Goal: Information Seeking & Learning: Learn about a topic

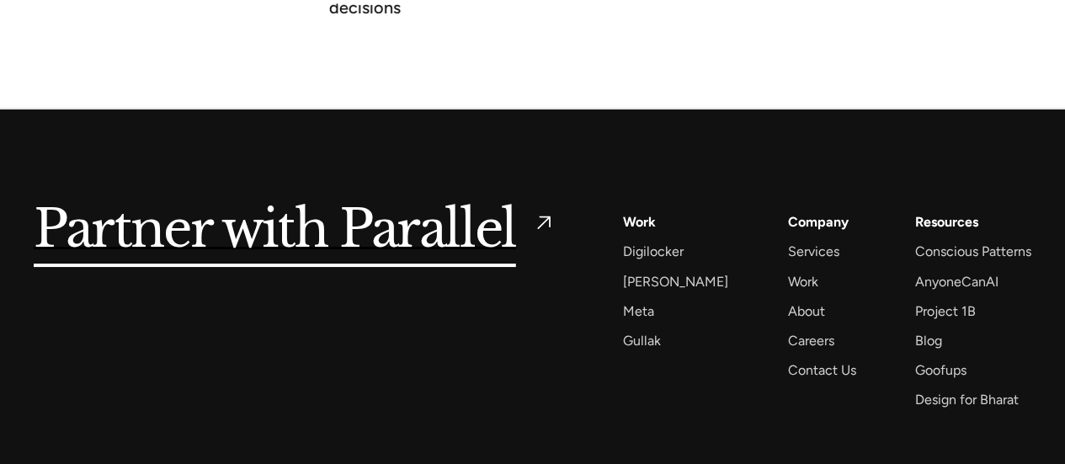
scroll to position [6447, 0]
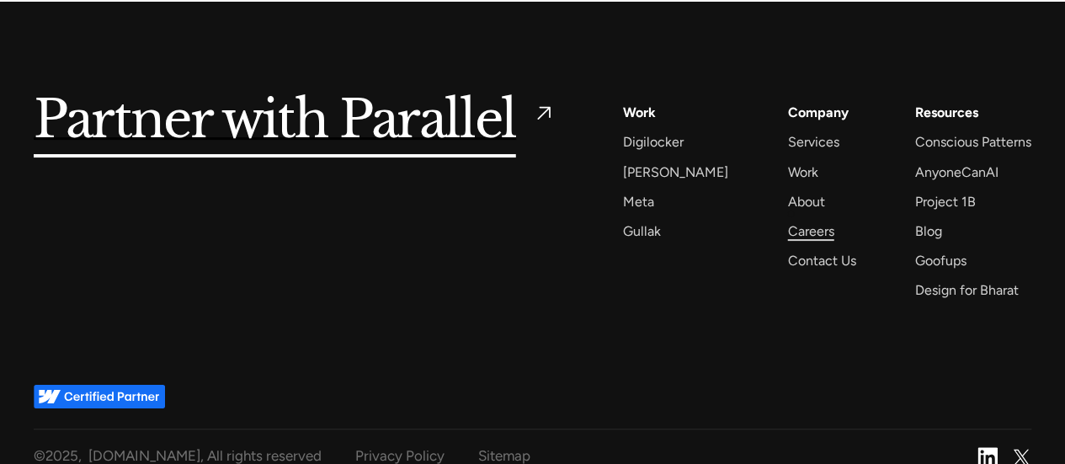
click at [791, 220] on div "Careers" at bounding box center [810, 231] width 46 height 23
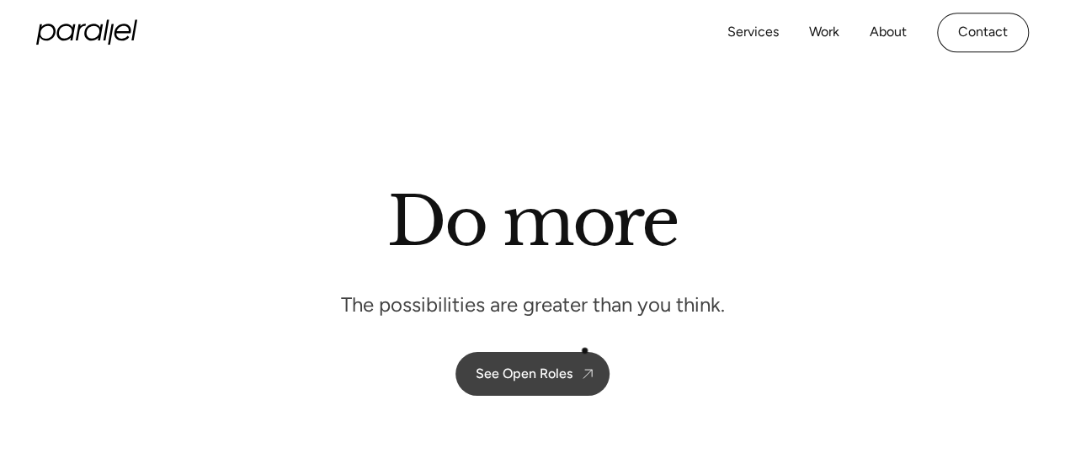
click at [576, 352] on link "See Open Roles" at bounding box center [532, 374] width 154 height 44
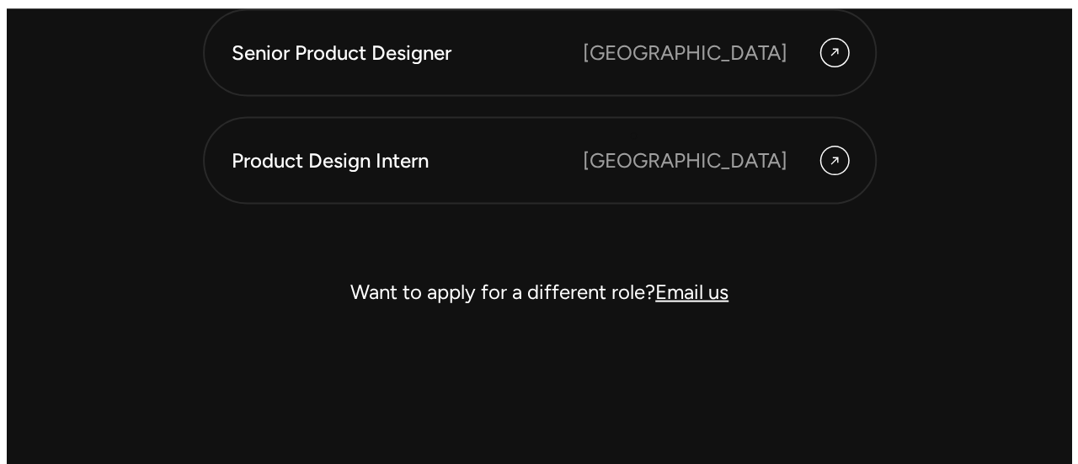
scroll to position [4876, 0]
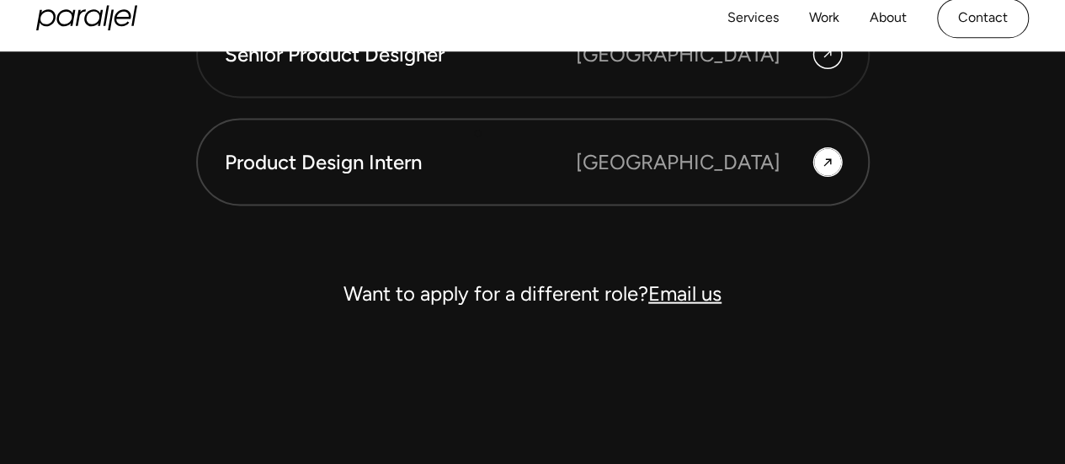
click at [463, 132] on link "Product Design Intern [GEOGRAPHIC_DATA]" at bounding box center [533, 163] width 674 height 88
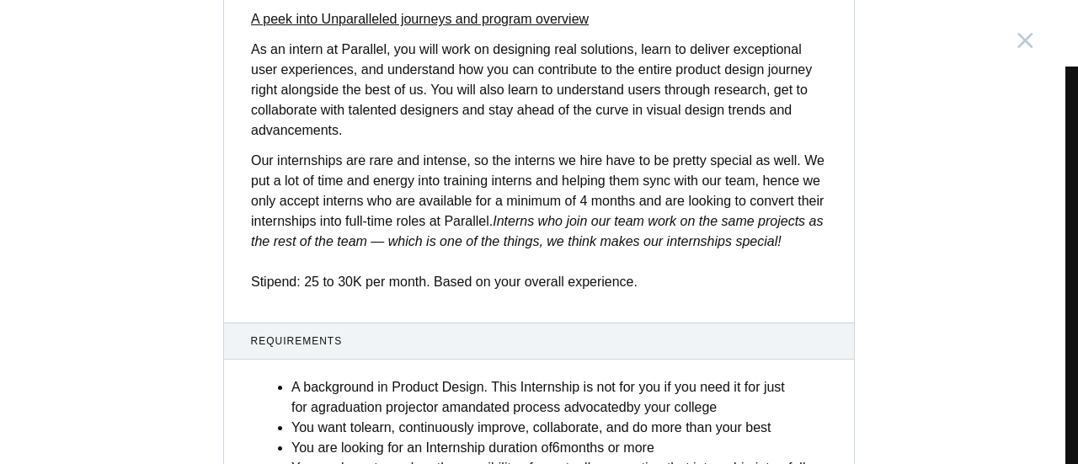
scroll to position [524, 0]
drag, startPoint x: 293, startPoint y: 281, endPoint x: 535, endPoint y: 279, distance: 242.5
click at [535, 279] on p "Our internships are rare and intense, so the interns we hire have to be pretty …" at bounding box center [539, 221] width 576 height 141
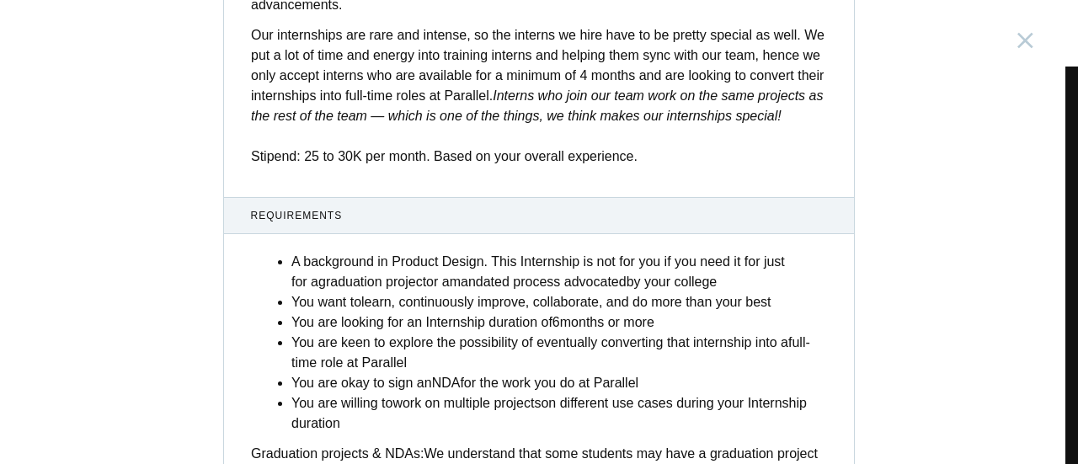
scroll to position [748, 0]
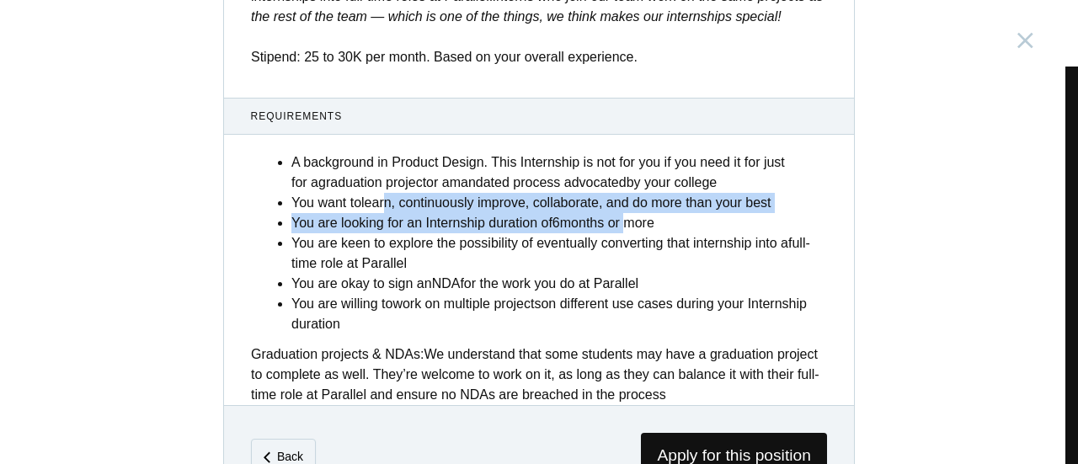
drag, startPoint x: 444, startPoint y: 201, endPoint x: 625, endPoint y: 220, distance: 182.0
click at [625, 220] on ul "A background in Product Design. This Internship is not for you if you need it f…" at bounding box center [558, 243] width 535 height 182
click at [625, 220] on strong "months or more" at bounding box center [607, 223] width 94 height 14
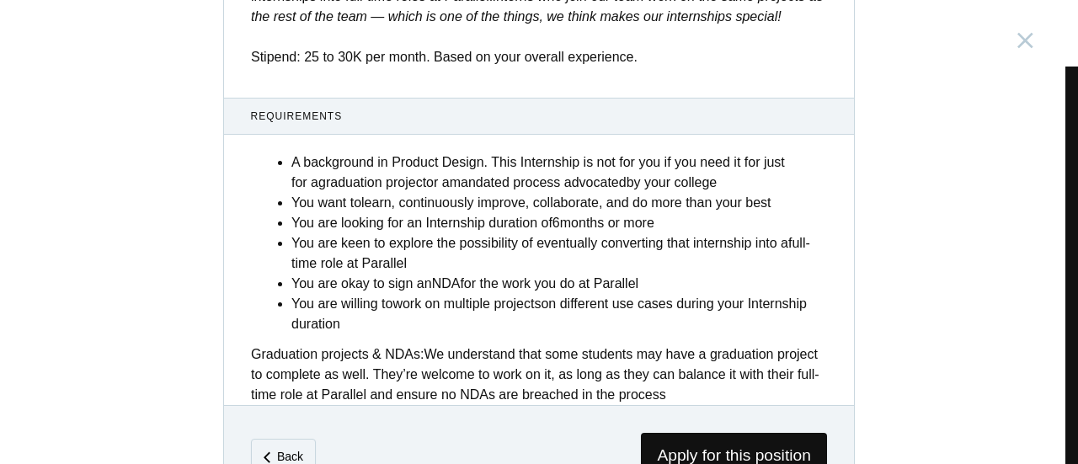
drag, startPoint x: 340, startPoint y: 282, endPoint x: 716, endPoint y: 274, distance: 376.4
click at [716, 274] on li "You are okay to sign an NDA for the work you do at Parallel" at bounding box center [558, 284] width 535 height 20
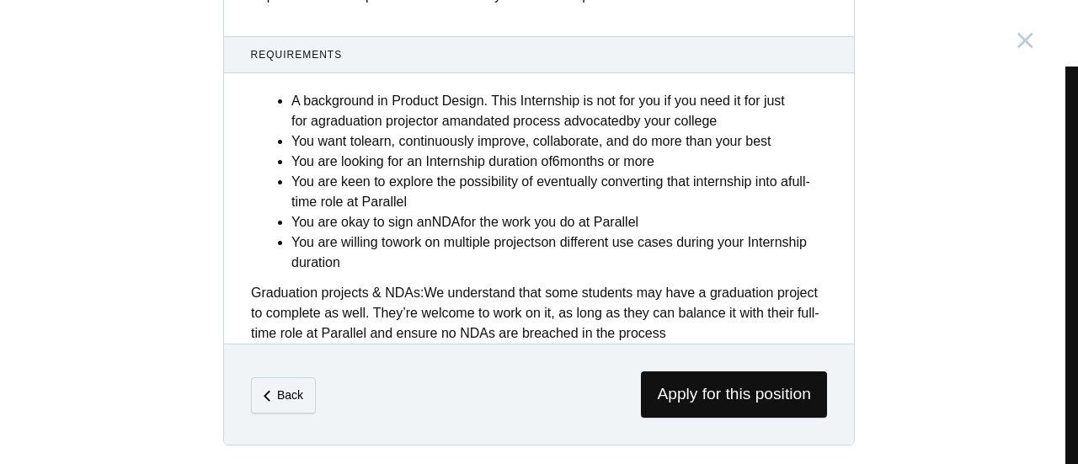
click at [581, 209] on li "You are keen to explore the possibility of eventually converting that internshi…" at bounding box center [558, 192] width 535 height 40
